Goal: Task Accomplishment & Management: Complete application form

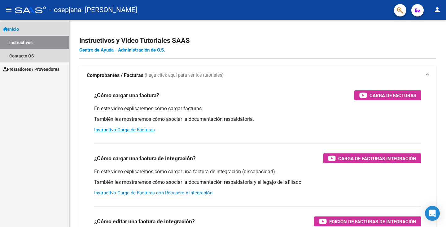
click at [24, 28] on link "Inicio" at bounding box center [34, 28] width 69 height 13
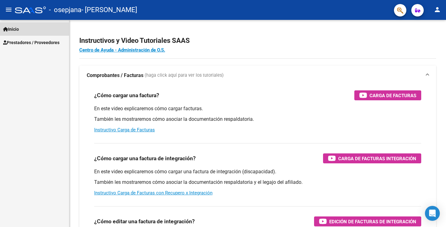
click at [24, 28] on link "Inicio" at bounding box center [34, 28] width 69 height 13
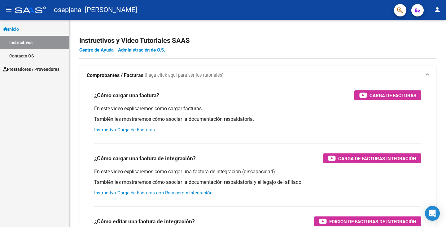
click at [26, 67] on span "Prestadores / Proveedores" at bounding box center [31, 69] width 56 height 7
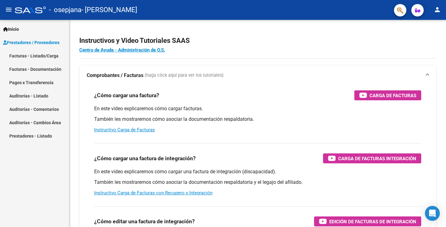
click at [29, 69] on link "Facturas - Documentación" at bounding box center [34, 68] width 69 height 13
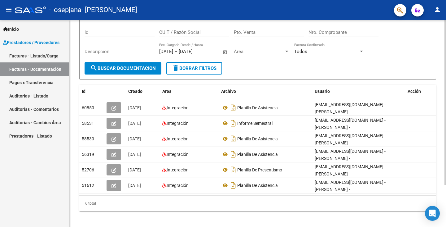
scroll to position [52, 0]
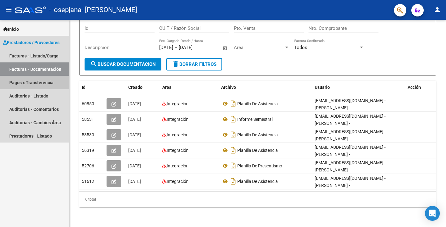
click at [43, 84] on link "Pagos x Transferencia" at bounding box center [34, 82] width 69 height 13
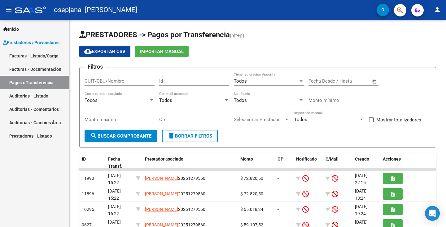
click at [47, 53] on link "Facturas - Listado/Carga" at bounding box center [34, 55] width 69 height 13
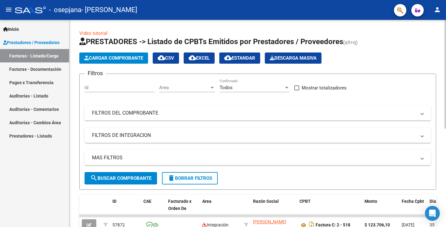
scroll to position [93, 0]
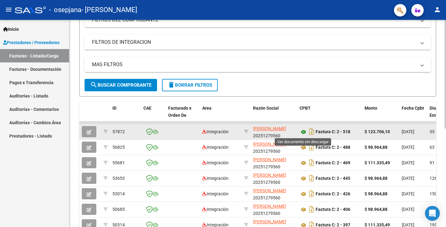
click at [303, 132] on icon at bounding box center [304, 131] width 8 height 7
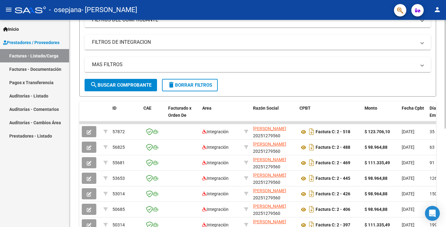
scroll to position [0, 0]
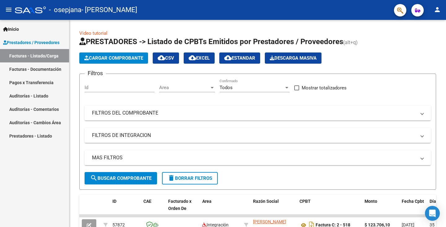
click at [19, 28] on span "Inicio" at bounding box center [11, 29] width 16 height 7
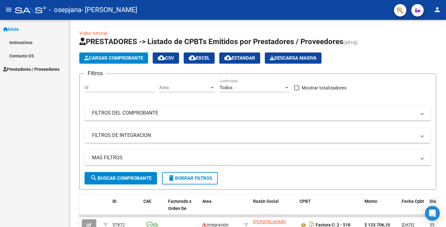
click at [35, 68] on span "Prestadores / Proveedores" at bounding box center [31, 69] width 56 height 7
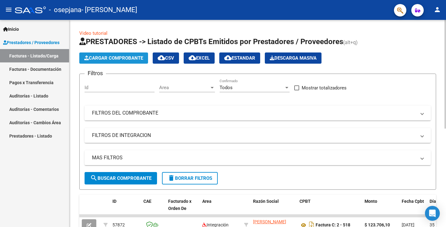
click at [122, 58] on span "Cargar Comprobante" at bounding box center [113, 58] width 59 height 6
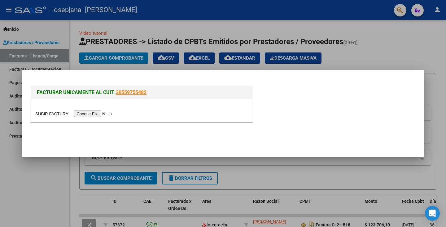
click at [96, 118] on div at bounding box center [142, 110] width 222 height 23
click at [96, 113] on input "file" at bounding box center [74, 113] width 78 height 7
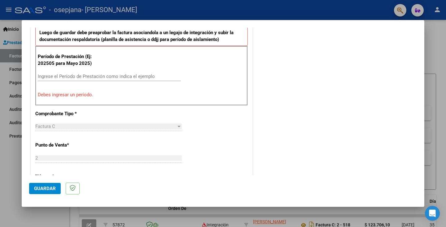
scroll to position [173, 0]
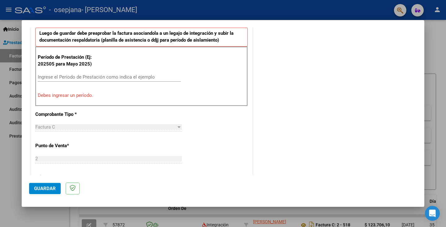
click at [80, 72] on div "Ingrese el Período de Prestación como indica el ejemplo" at bounding box center [109, 76] width 143 height 9
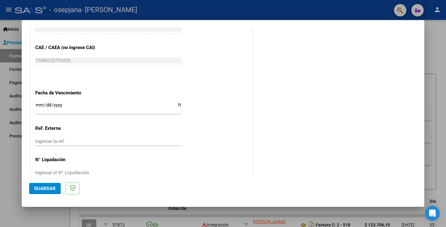
scroll to position [398, 0]
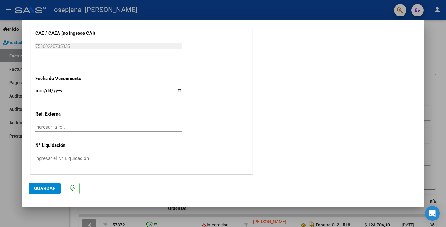
type input "202508"
click at [40, 189] on span "Guardar" at bounding box center [45, 188] width 22 height 6
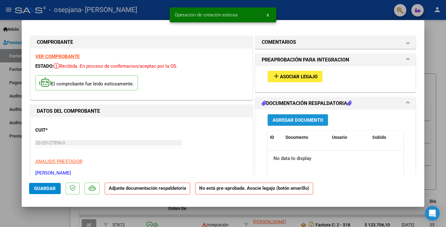
click at [282, 119] on span "Agregar Documento" at bounding box center [298, 120] width 51 height 6
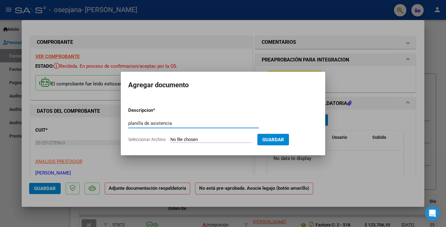
type input "planilla de asistencia"
click at [224, 137] on input "Seleccionar Archivo" at bounding box center [212, 140] width 82 height 6
type input "C:\fakepath\CamScanner_07-09-2025_13.03[1].pdf"
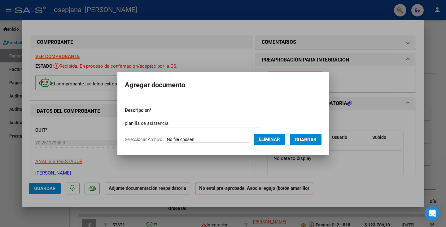
click at [317, 140] on span "Guardar" at bounding box center [306, 140] width 22 height 6
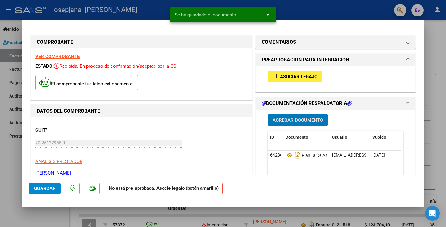
click at [279, 119] on span "Agregar Documento" at bounding box center [298, 120] width 51 height 6
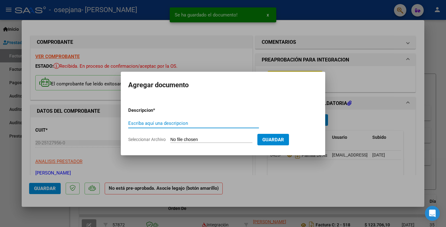
click at [382, 101] on div at bounding box center [223, 113] width 446 height 227
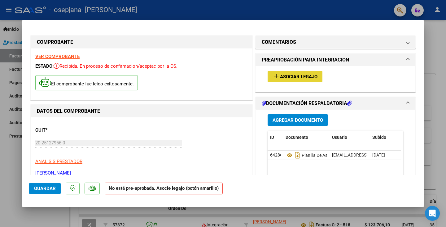
click at [299, 80] on button "add Asociar Legajo" at bounding box center [295, 76] width 55 height 11
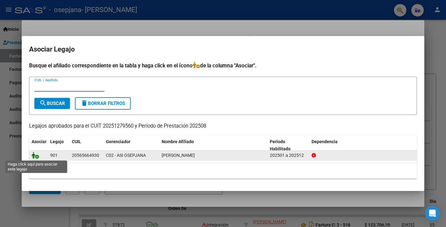
click at [37, 157] on icon at bounding box center [35, 155] width 7 height 7
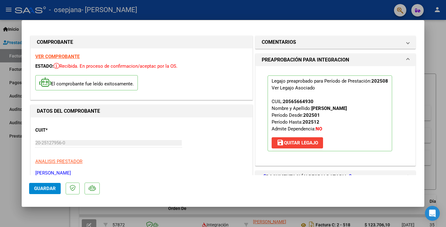
click at [45, 185] on span "Guardar" at bounding box center [45, 188] width 22 height 6
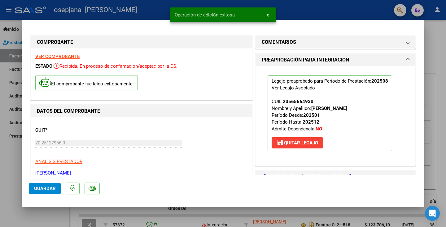
click at [442, 100] on div at bounding box center [223, 113] width 446 height 227
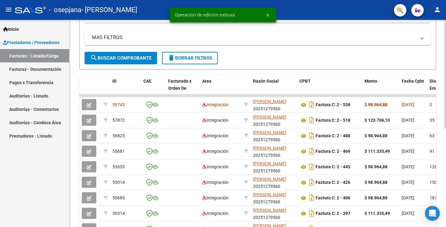
scroll to position [124, 0]
